Goal: Task Accomplishment & Management: Manage account settings

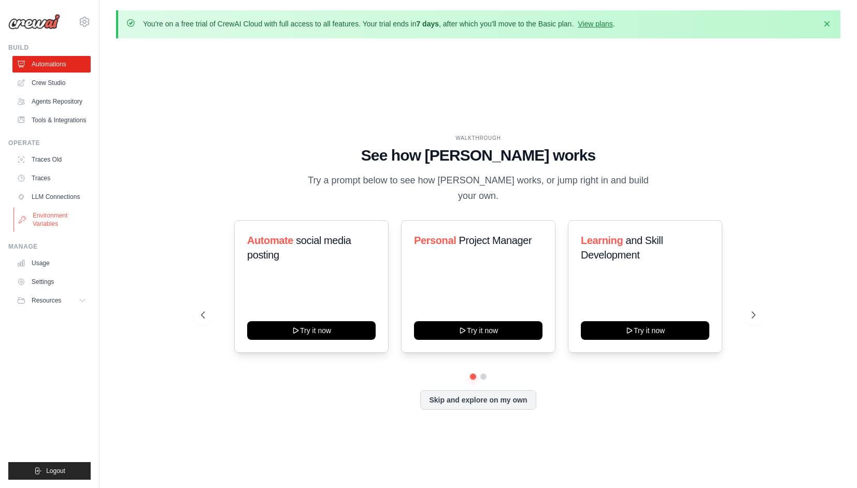
click at [55, 220] on link "Environment Variables" at bounding box center [52, 219] width 78 height 25
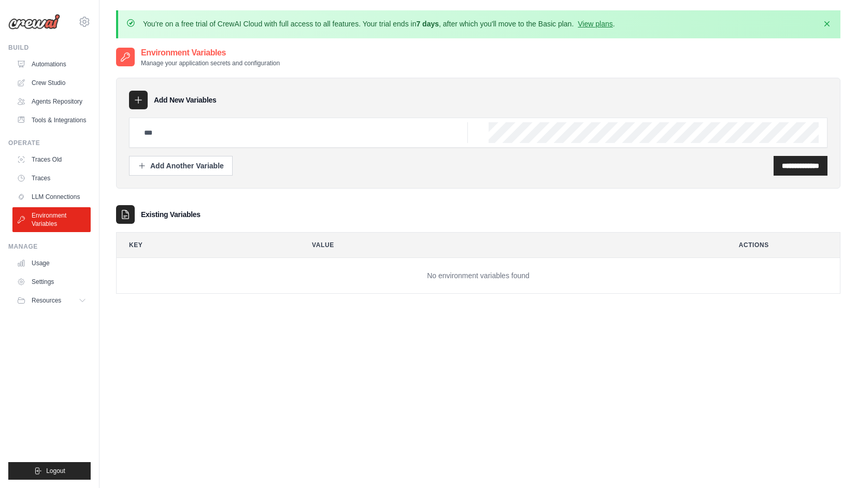
click at [138, 99] on icon at bounding box center [138, 100] width 7 height 7
click at [137, 99] on icon at bounding box center [138, 100] width 10 height 10
click at [138, 101] on icon at bounding box center [138, 100] width 10 height 10
click at [180, 135] on input "text" at bounding box center [303, 132] width 330 height 21
click at [193, 135] on input "text" at bounding box center [303, 132] width 330 height 21
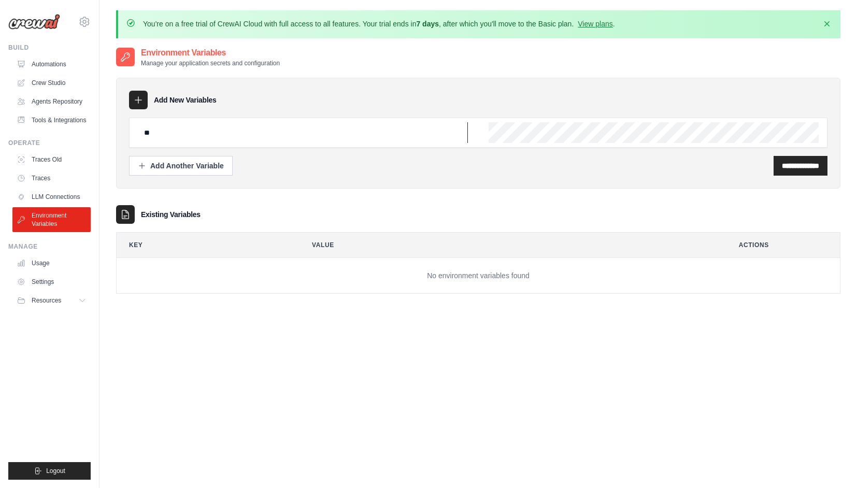
type input "*"
type input "****"
